Goal: Transaction & Acquisition: Purchase product/service

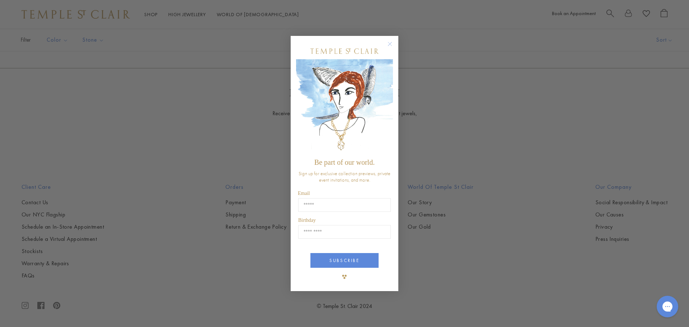
scroll to position [1228, 0]
click at [391, 43] on circle "Close dialog" at bounding box center [390, 43] width 9 height 9
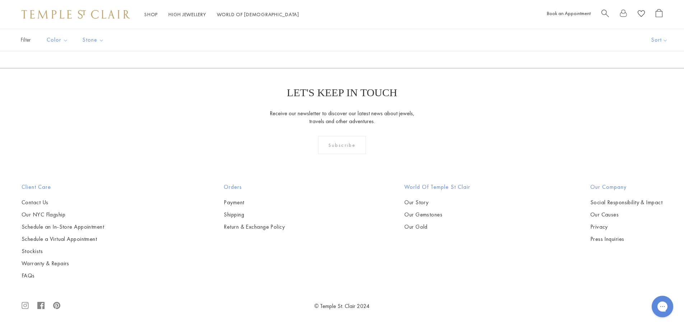
scroll to position [682, 0]
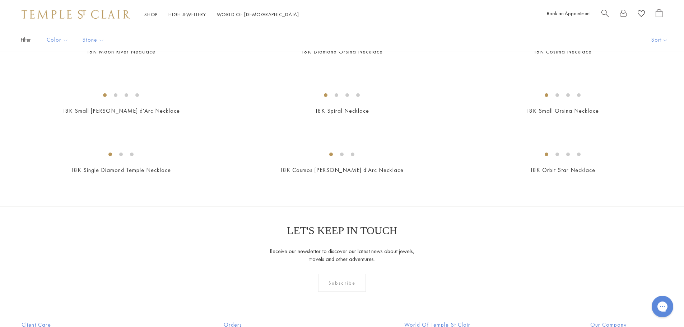
click at [604, 12] on span "Search" at bounding box center [605, 13] width 8 height 8
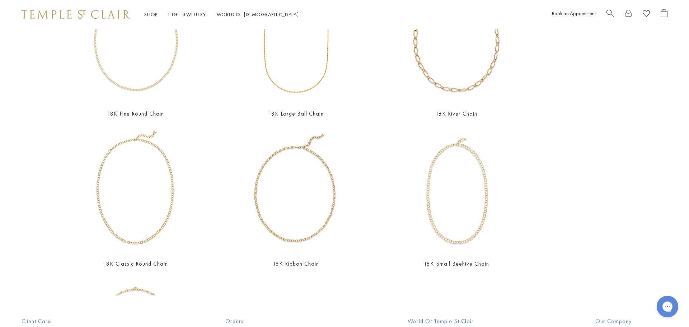
scroll to position [136, 0]
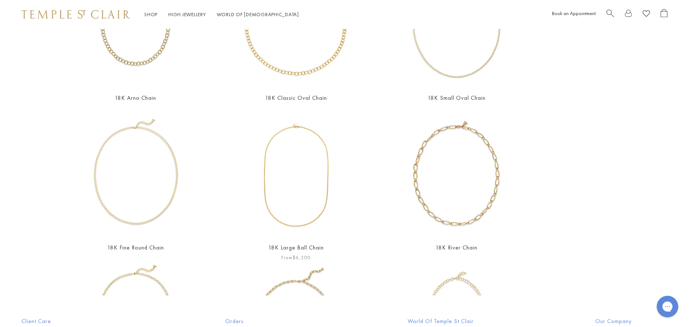
type input "*********"
click at [298, 196] on img at bounding box center [296, 174] width 125 height 125
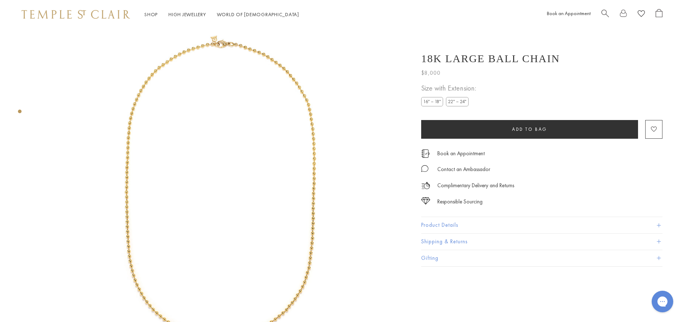
click at [461, 101] on label "22" – 24"" at bounding box center [457, 101] width 23 height 9
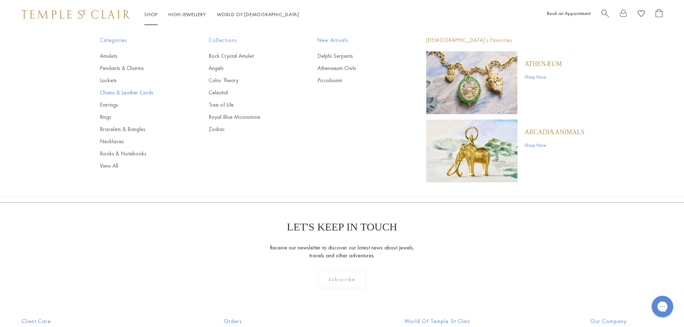
click at [106, 92] on link "Chains & Leather Cords" at bounding box center [140, 93] width 80 height 8
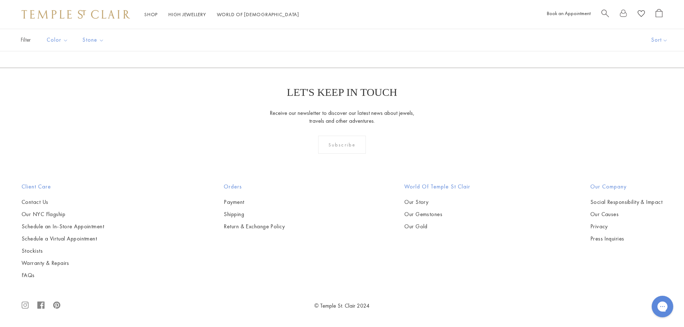
scroll to position [1183, 0]
click at [0, 0] on img at bounding box center [0, 0] width 0 height 0
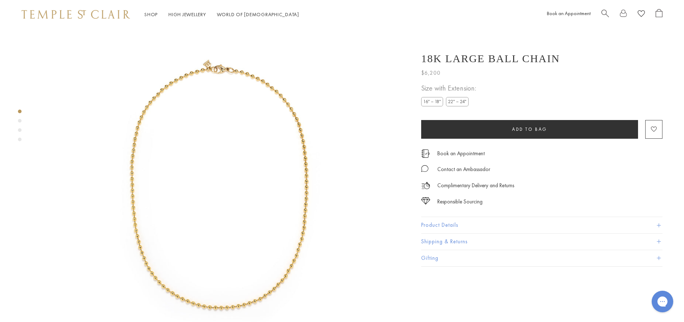
click at [456, 101] on label "22" – 24"" at bounding box center [457, 101] width 23 height 9
